Goal: Task Accomplishment & Management: Use online tool/utility

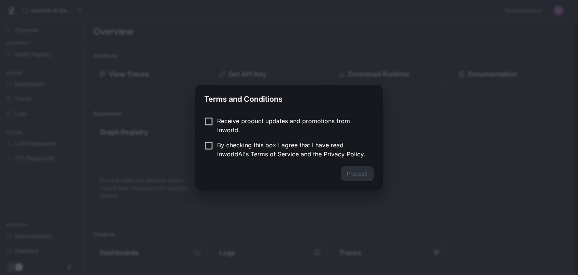
click at [420, 32] on div "Terms and Conditions Receive product updates and promotions from Inworld. By ch…" at bounding box center [289, 137] width 578 height 275
click at [304, 119] on p "Receive product updates and promotions from Inworld." at bounding box center [292, 125] width 150 height 18
click at [224, 148] on p "By checking this box I agree that I have read InworldAI's Terms of Service and …" at bounding box center [292, 149] width 150 height 18
click at [357, 176] on button "Proceed" at bounding box center [357, 173] width 33 height 15
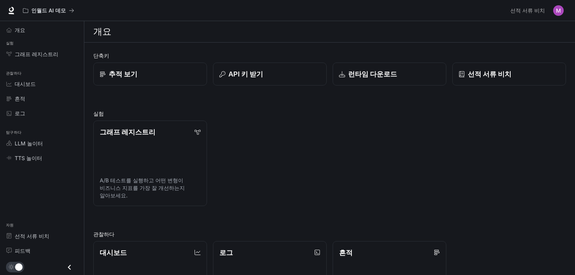
click at [303, 127] on div "그래프 레지스트리 A/B 테스트를 실행하고 어떤 변형이 비즈니스 지표를 가장 잘 개선하는지 알아보세요." at bounding box center [326, 159] width 478 height 91
click at [410, 79] on link "런타임 다운로드" at bounding box center [389, 73] width 115 height 23
